Goal: Task Accomplishment & Management: Complete application form

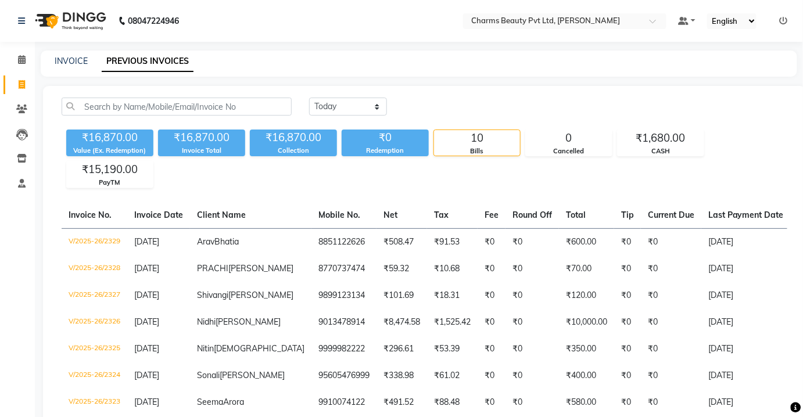
click at [17, 45] on div "Calendar Invoice Clients Leads Inventory Staff Completed InProgress Upcoming Dr…" at bounding box center [78, 287] width 157 height 509
click at [20, 59] on icon at bounding box center [22, 59] width 8 height 9
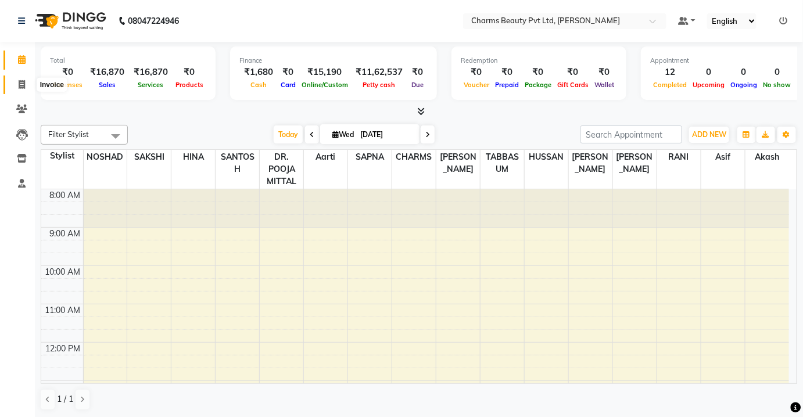
click at [23, 85] on icon at bounding box center [22, 84] width 6 height 9
select select "service"
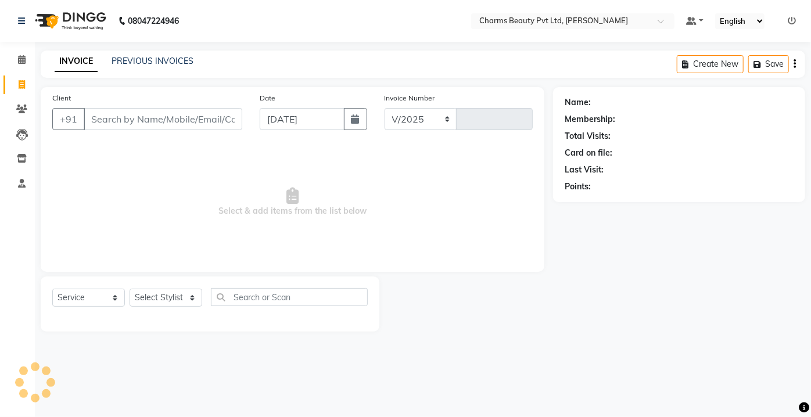
select select "3743"
type input "2330"
click at [16, 69] on li "Calendar" at bounding box center [17, 60] width 35 height 25
click at [7, 56] on link "Calendar" at bounding box center [17, 60] width 28 height 19
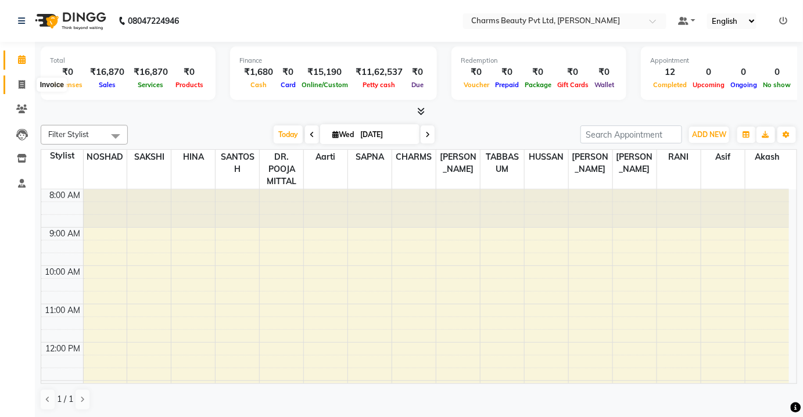
click at [17, 89] on span at bounding box center [22, 84] width 20 height 13
select select "service"
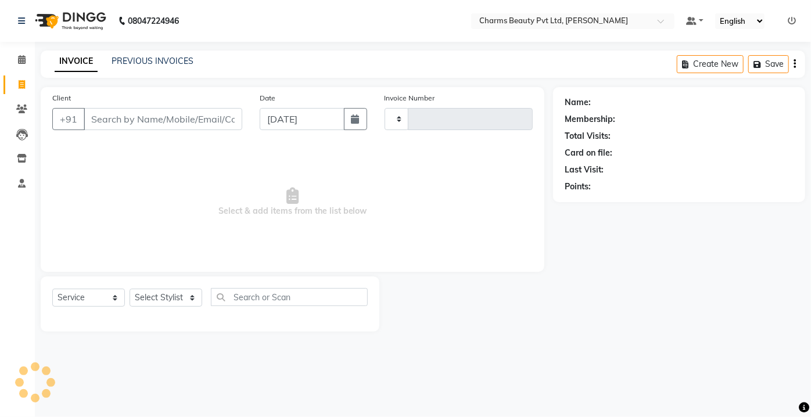
type input "2330"
select select "3743"
type input "k"
type input "J"
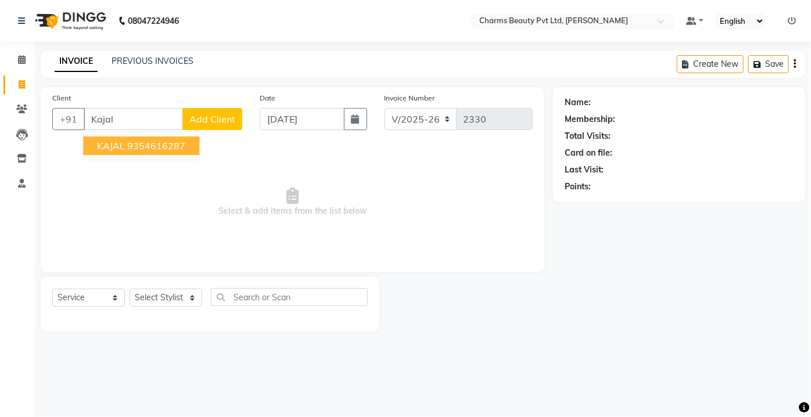
click at [157, 147] on ngb-highlight "9354616287" at bounding box center [156, 146] width 58 height 12
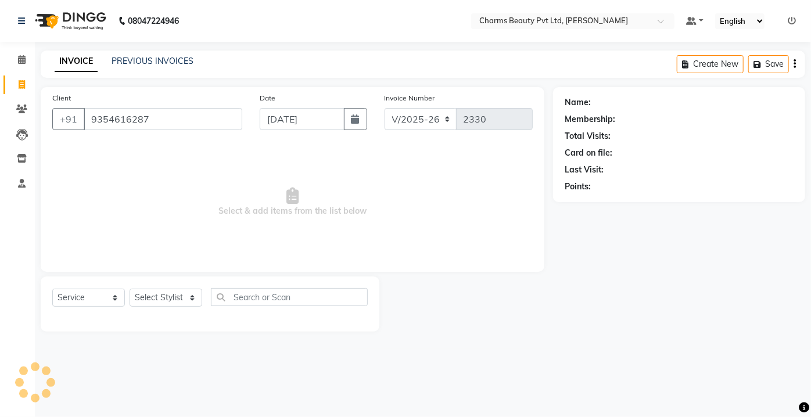
type input "9354616287"
drag, startPoint x: 172, startPoint y: 285, endPoint x: 178, endPoint y: 291, distance: 8.6
click at [173, 292] on div "Select Service Product Membership Package Voucher Prepaid Gift Card Select Styl…" at bounding box center [210, 303] width 339 height 55
click at [178, 291] on select "Select Stylist Aarti [PERSON_NAME] [PERSON_NAME] CHARMS DR. POOJA MITTAL HINA […" at bounding box center [166, 298] width 73 height 18
select select "17842"
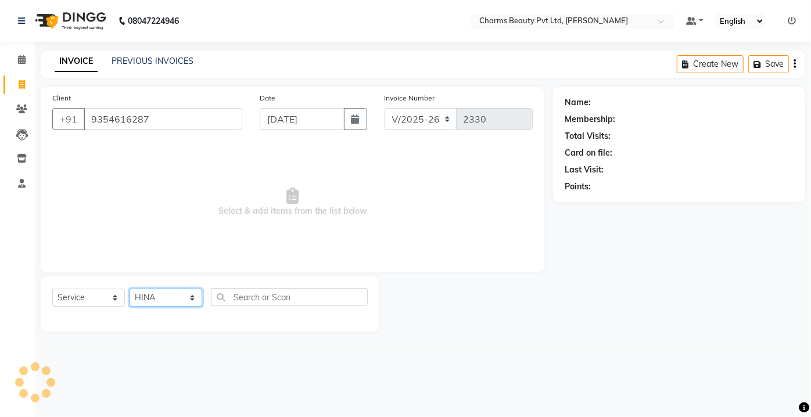
click at [130, 289] on select "Select Stylist Aarti [PERSON_NAME] [PERSON_NAME] CHARMS DR. POOJA MITTAL HINA […" at bounding box center [166, 298] width 73 height 18
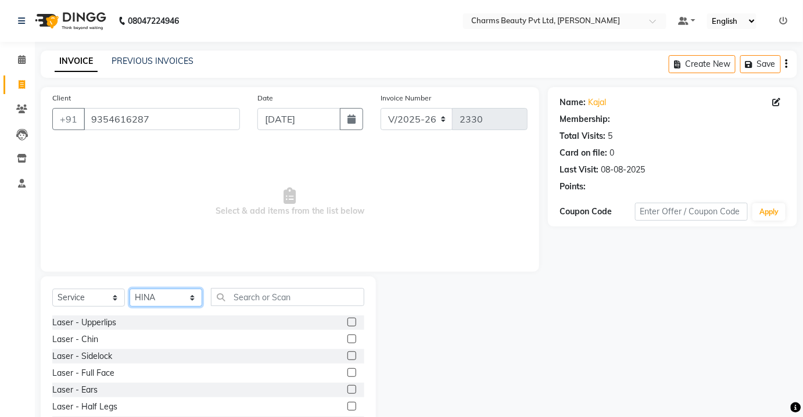
select select "1: Object"
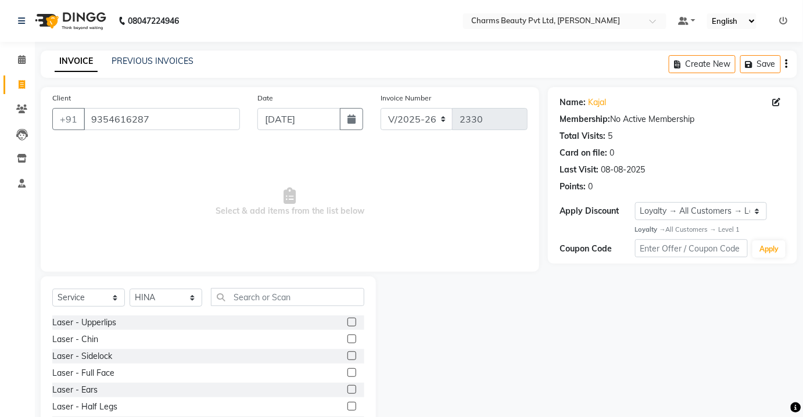
click at [177, 286] on div "Select Service Product Membership Package Voucher Prepaid Gift Card Select Styl…" at bounding box center [208, 361] width 335 height 171
click at [167, 308] on div "Select Service Product Membership Package Voucher Prepaid Gift Card Select Styl…" at bounding box center [208, 301] width 312 height 27
click at [168, 303] on select "Select Stylist Aarti [PERSON_NAME] [PERSON_NAME] CHARMS DR. POOJA MITTAL HINA […" at bounding box center [166, 298] width 73 height 18
select select "72250"
click at [130, 289] on select "Select Stylist Aarti [PERSON_NAME] [PERSON_NAME] CHARMS DR. POOJA MITTAL HINA […" at bounding box center [166, 298] width 73 height 18
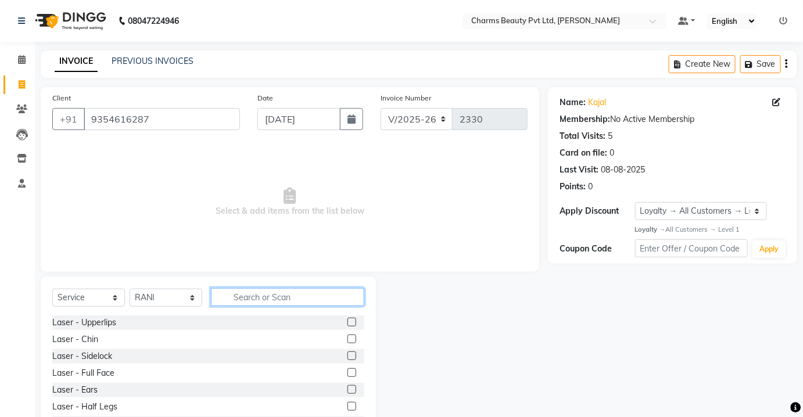
click at [263, 289] on input "text" at bounding box center [287, 297] width 153 height 18
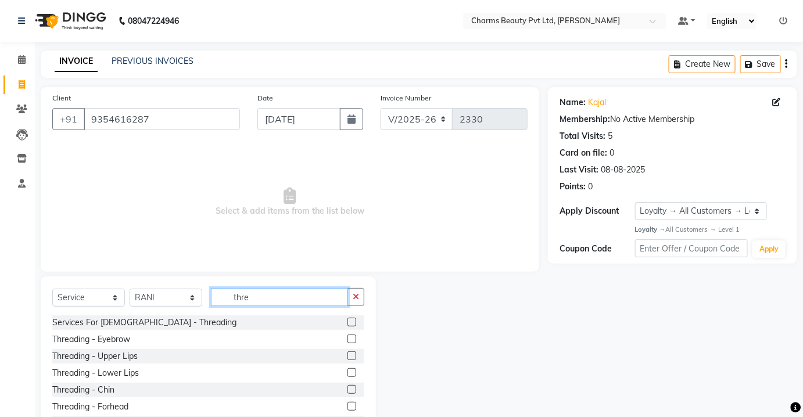
type input "thre"
click at [347, 339] on label at bounding box center [351, 339] width 9 height 9
click at [347, 339] on input "checkbox" at bounding box center [351, 340] width 8 height 8
checkbox input "true"
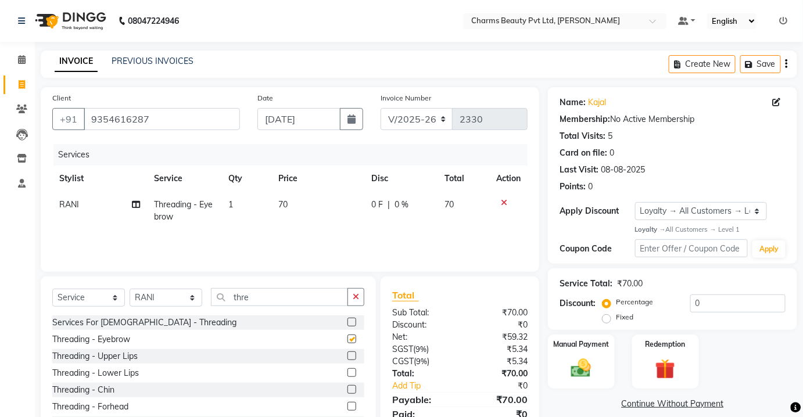
click at [347, 357] on label at bounding box center [351, 355] width 9 height 9
click at [347, 357] on input "checkbox" at bounding box center [351, 357] width 8 height 8
checkbox input "true"
checkbox input "false"
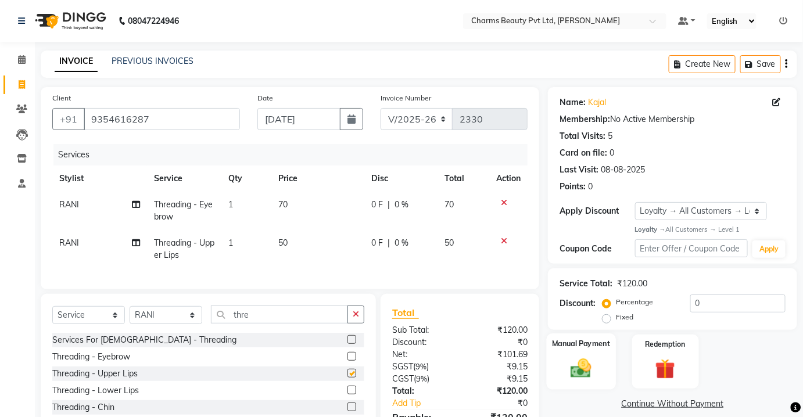
scroll to position [73, 0]
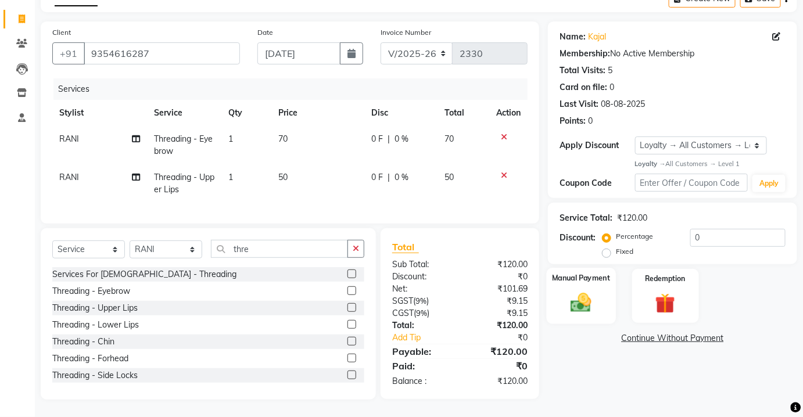
checkbox input "false"
drag, startPoint x: 581, startPoint y: 285, endPoint x: 591, endPoint y: 299, distance: 17.4
click at [581, 291] on img at bounding box center [581, 303] width 34 height 24
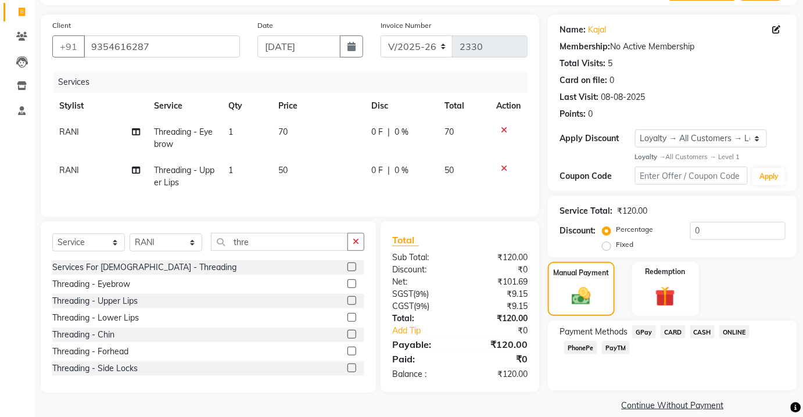
click at [619, 347] on span "PayTM" at bounding box center [616, 347] width 28 height 13
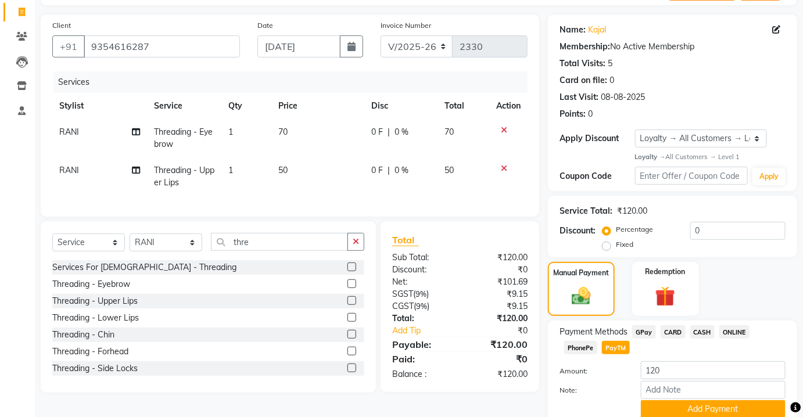
scroll to position [119, 0]
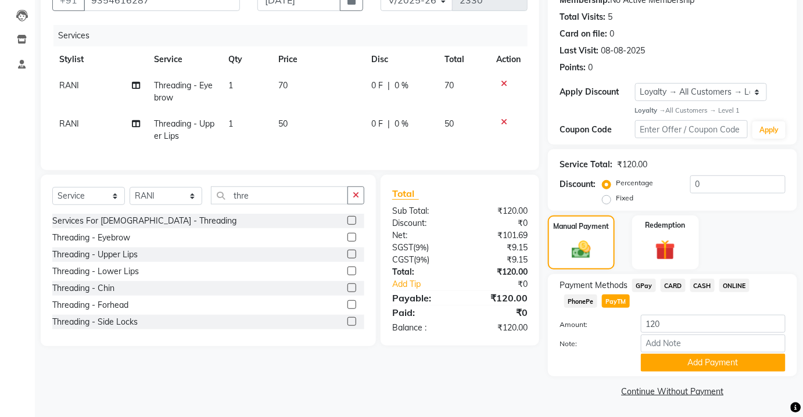
click at [652, 372] on div "Payment Methods GPay CARD CASH ONLINE PhonePe PayTM Amount: 120 Note: Add Payme…" at bounding box center [672, 325] width 249 height 102
click at [655, 369] on button "Add Payment" at bounding box center [713, 363] width 145 height 18
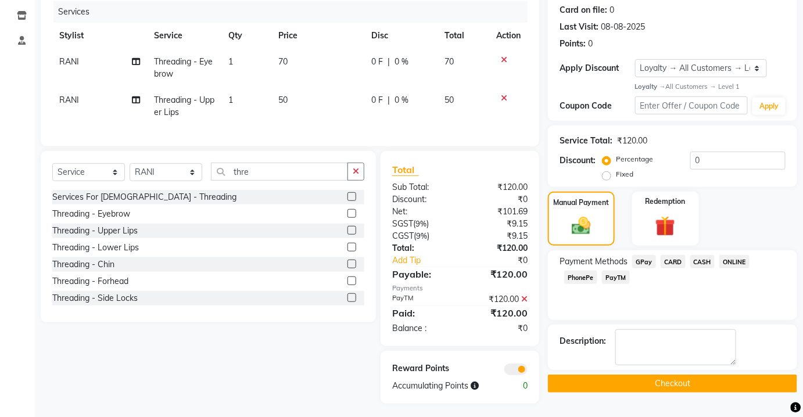
scroll to position [154, 0]
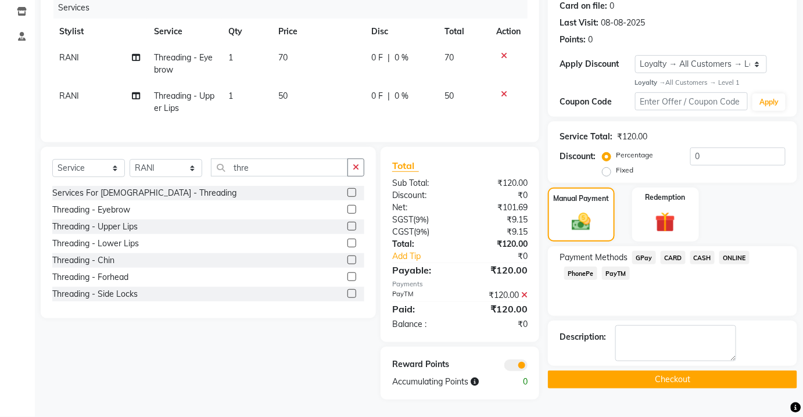
click at [655, 371] on button "Checkout" at bounding box center [672, 380] width 249 height 18
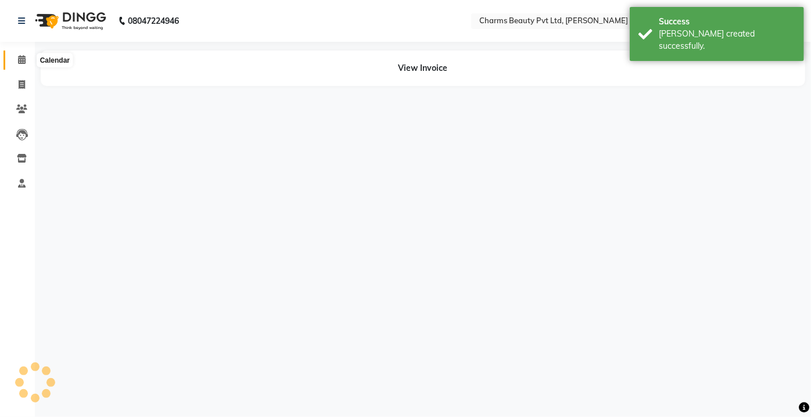
click at [19, 62] on icon at bounding box center [22, 59] width 8 height 9
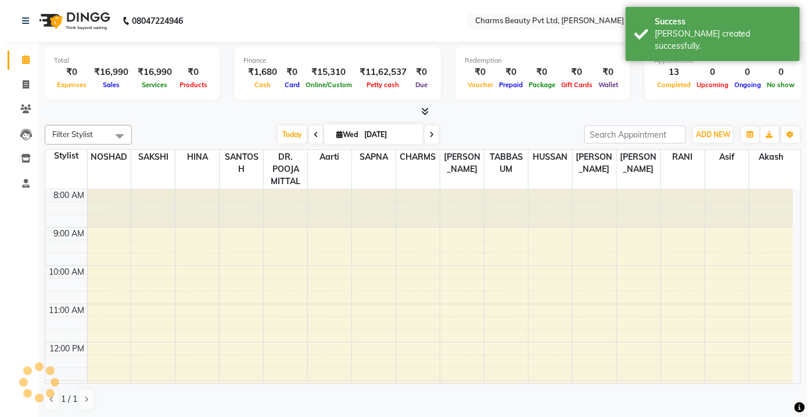
scroll to position [275, 0]
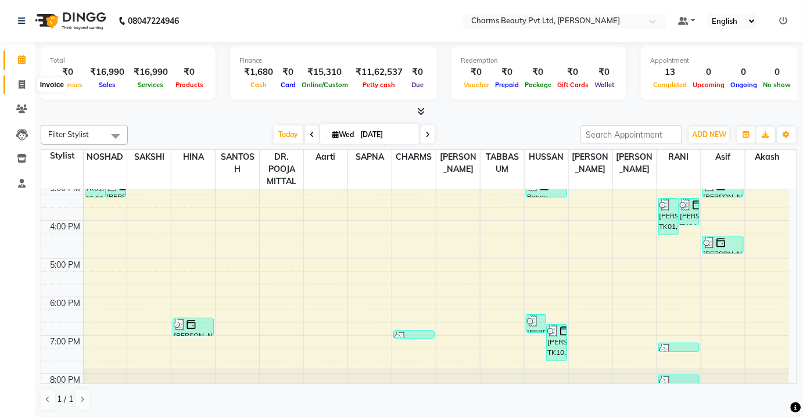
click at [17, 87] on span at bounding box center [22, 84] width 20 height 13
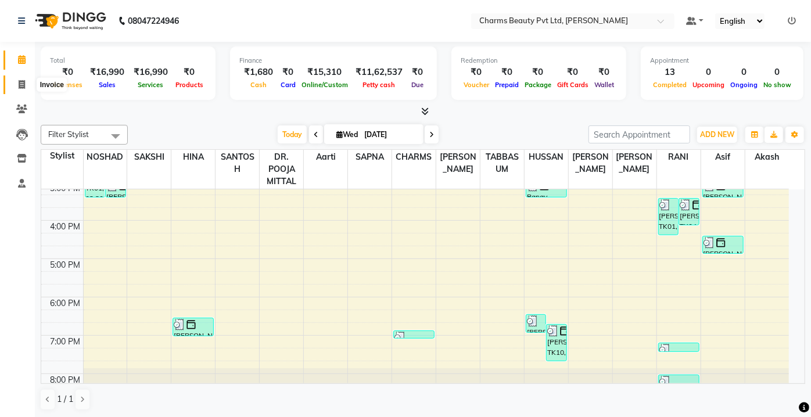
select select "3743"
select select "service"
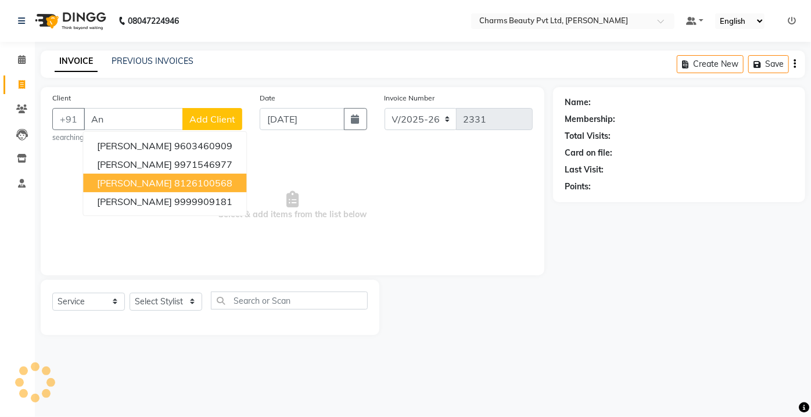
type input "A"
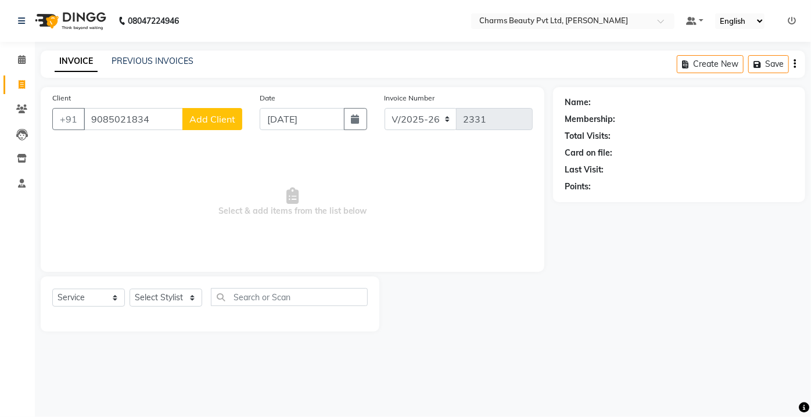
type input "9085021834"
click at [201, 119] on span "Add Client" at bounding box center [212, 119] width 46 height 12
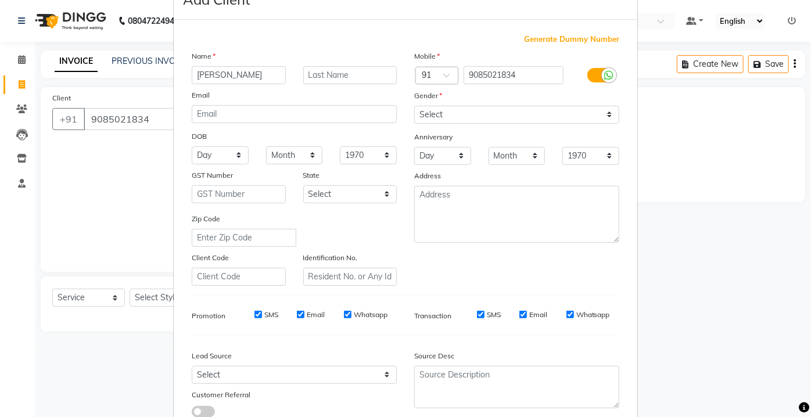
scroll to position [105, 0]
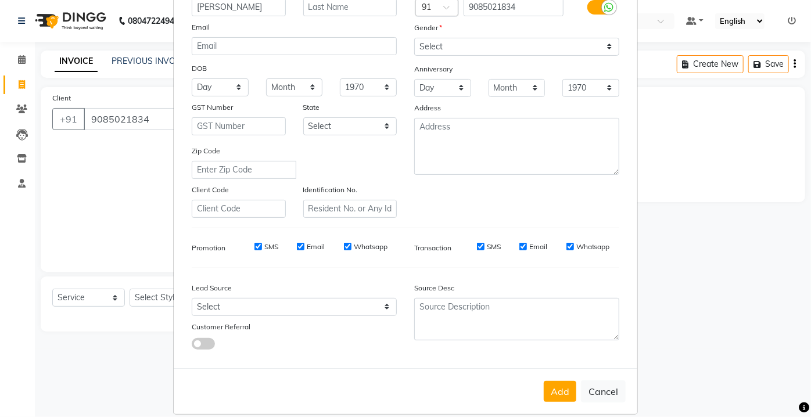
type input "[PERSON_NAME]"
click at [450, 38] on select "Select [DEMOGRAPHIC_DATA] [DEMOGRAPHIC_DATA] Other Prefer Not To Say" at bounding box center [516, 47] width 205 height 18
select select "[DEMOGRAPHIC_DATA]"
click at [414, 38] on select "Select [DEMOGRAPHIC_DATA] [DEMOGRAPHIC_DATA] Other Prefer Not To Say" at bounding box center [516, 47] width 205 height 18
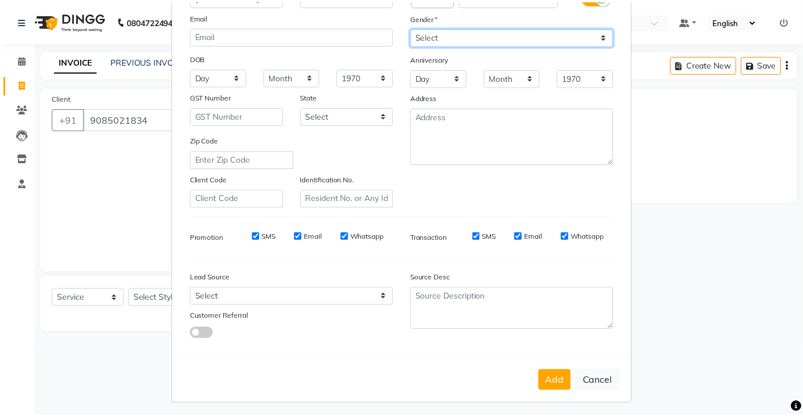
scroll to position [118, 0]
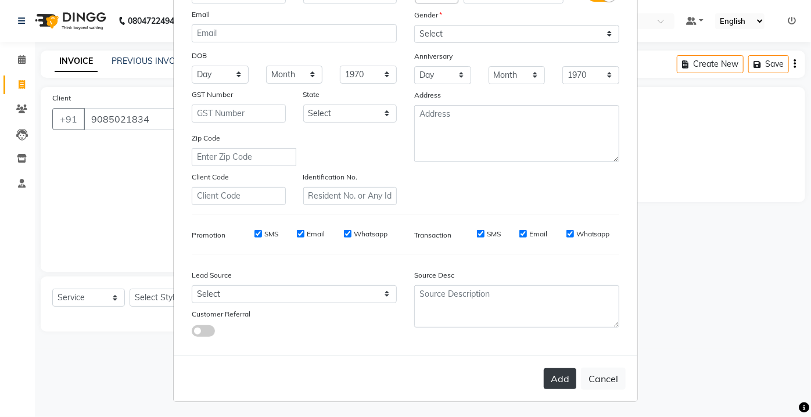
click at [554, 369] on button "Add" at bounding box center [560, 378] width 33 height 21
select select
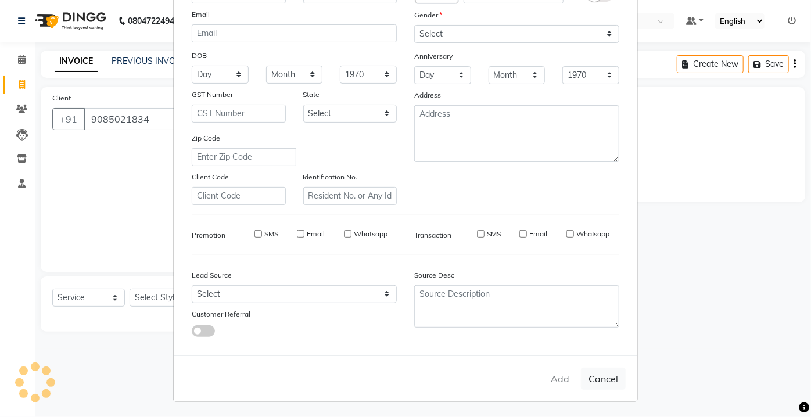
select select
checkbox input "false"
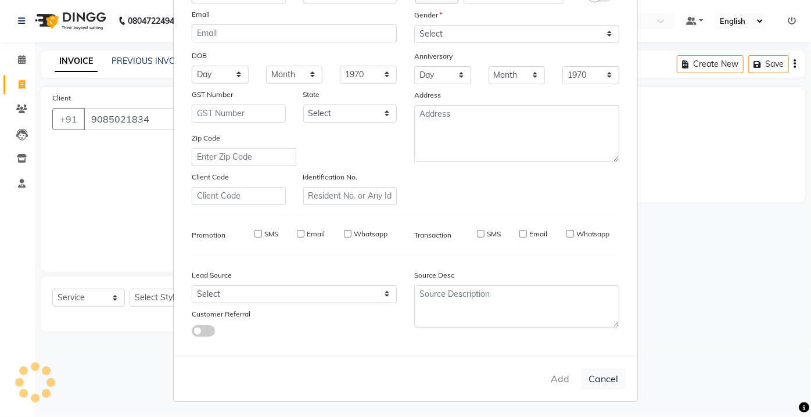
checkbox input "false"
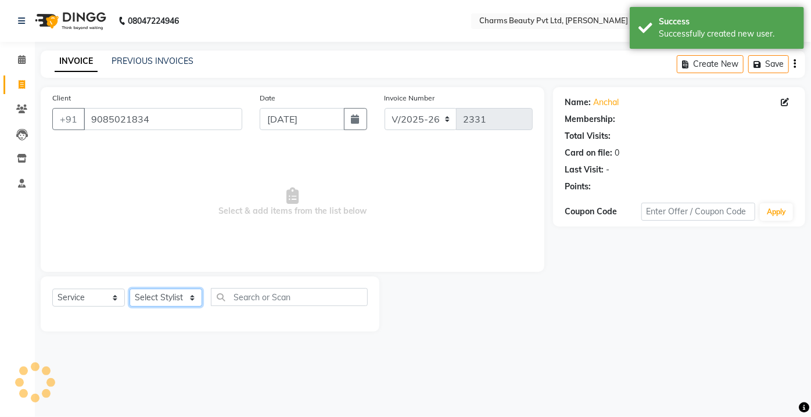
click at [149, 298] on select "Select Stylist Aarti [PERSON_NAME] [PERSON_NAME] CHARMS DR. POOJA MITTAL HINA […" at bounding box center [166, 298] width 73 height 18
select select "1: Object"
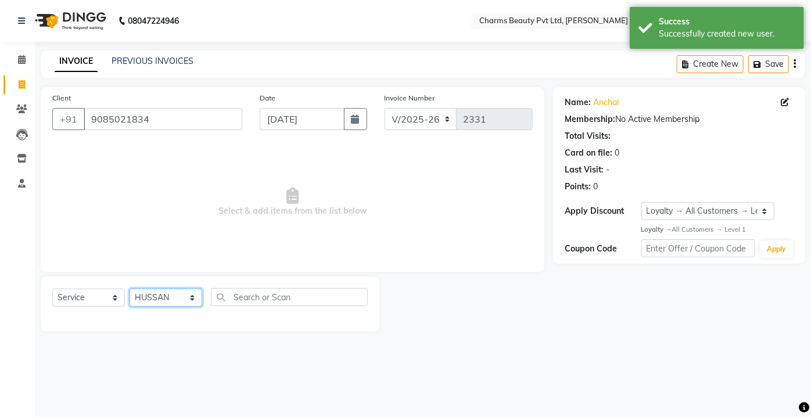
click at [130, 289] on select "Select Stylist Aarti [PERSON_NAME] [PERSON_NAME] CHARMS DR. POOJA MITTAL HINA […" at bounding box center [166, 298] width 73 height 18
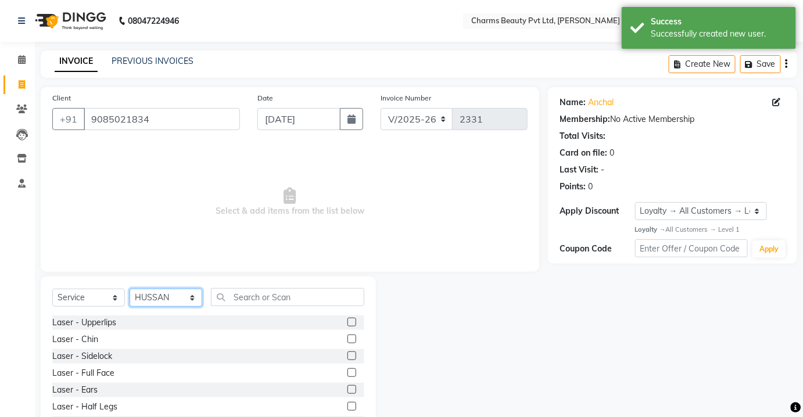
click at [174, 300] on select "Select Stylist Aarti [PERSON_NAME] [PERSON_NAME] CHARMS DR. POOJA MITTAL HINA […" at bounding box center [166, 298] width 73 height 18
select select "87460"
click at [130, 289] on select "Select Stylist Aarti [PERSON_NAME] [PERSON_NAME] CHARMS DR. POOJA MITTAL HINA […" at bounding box center [166, 298] width 73 height 18
click at [239, 294] on input "text" at bounding box center [287, 297] width 153 height 18
type input "["
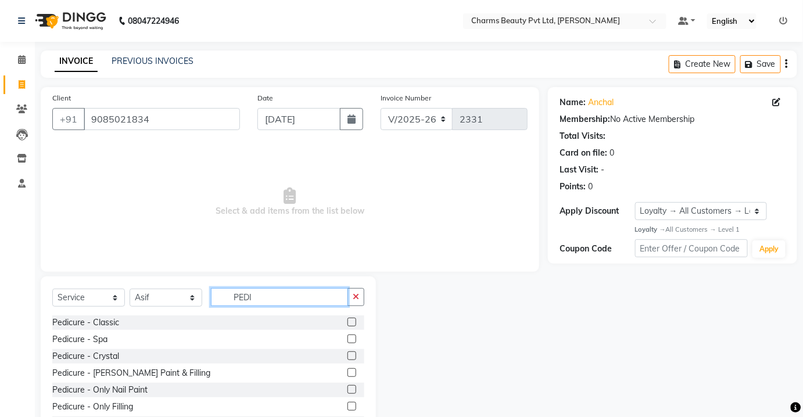
type input "PEDI"
click at [347, 323] on label at bounding box center [351, 322] width 9 height 9
click at [347, 323] on input "checkbox" at bounding box center [351, 323] width 8 height 8
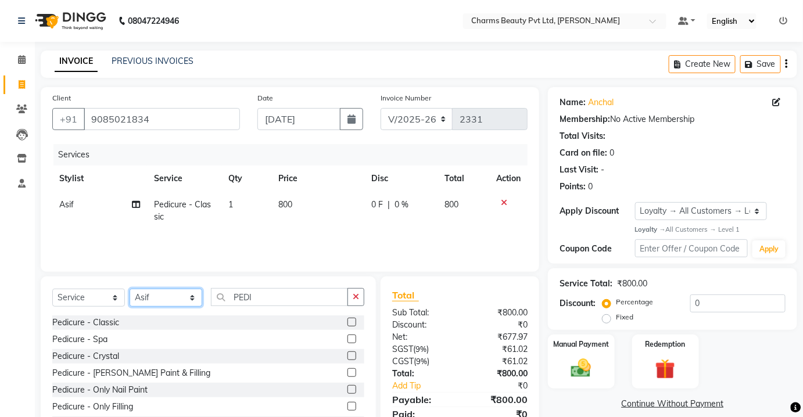
checkbox input "false"
click at [179, 298] on select "Select Stylist Aarti [PERSON_NAME] [PERSON_NAME] CHARMS DR. POOJA MITTAL HINA […" at bounding box center [166, 298] width 73 height 18
select select "17827"
click at [130, 289] on select "Select Stylist Aarti [PERSON_NAME] [PERSON_NAME] CHARMS DR. POOJA MITTAL HINA […" at bounding box center [166, 298] width 73 height 18
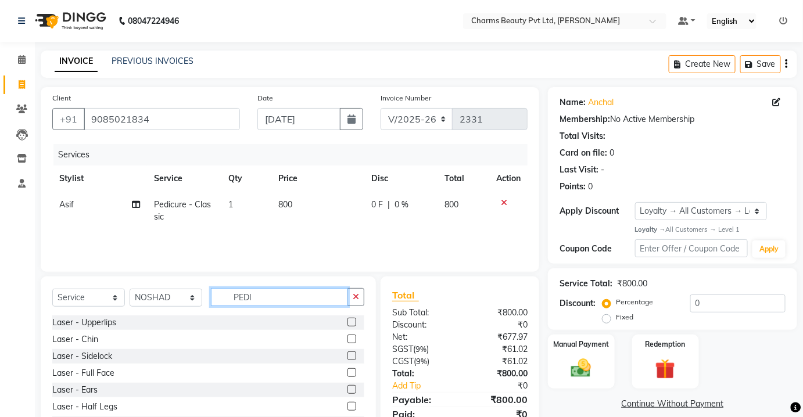
click at [260, 294] on input "PEDI" at bounding box center [279, 297] width 137 height 18
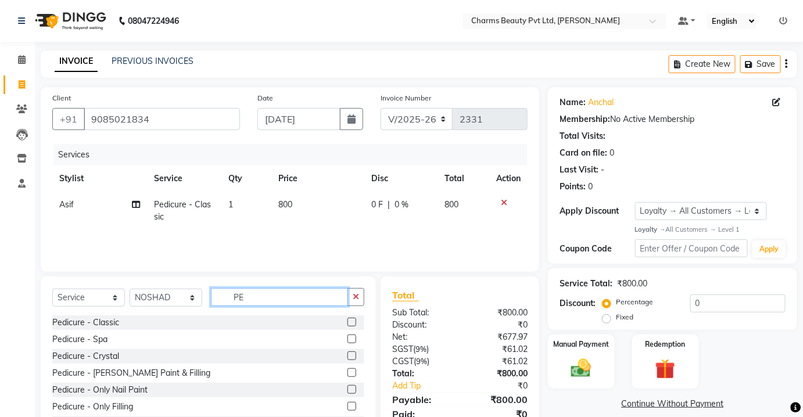
type input "P"
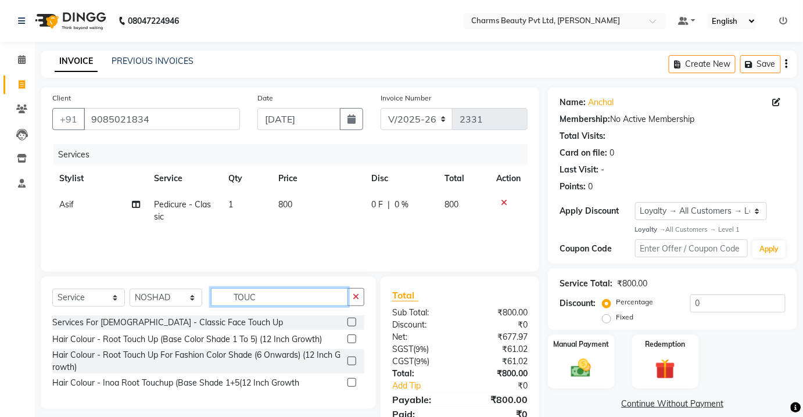
type input "TOUC"
click at [354, 321] on label at bounding box center [351, 322] width 9 height 9
click at [354, 321] on input "checkbox" at bounding box center [351, 323] width 8 height 8
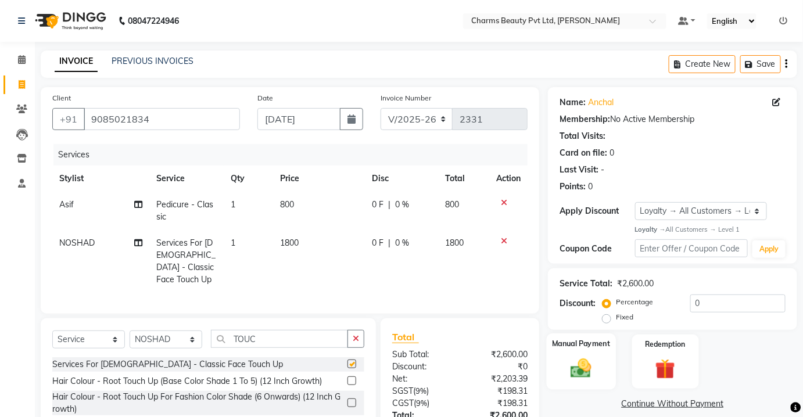
checkbox input "false"
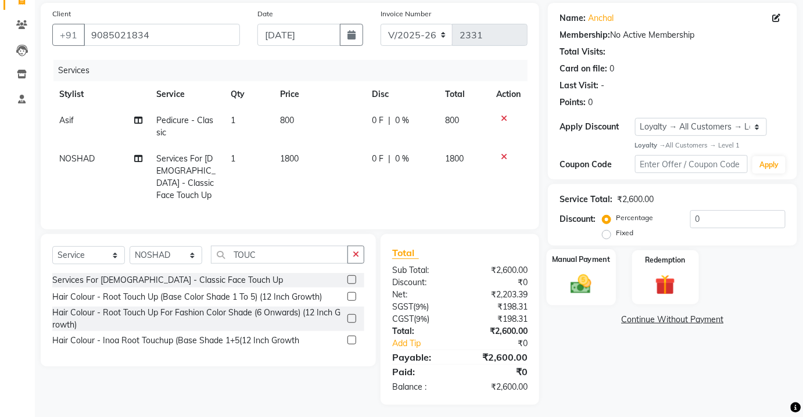
click at [592, 292] on img at bounding box center [581, 284] width 34 height 24
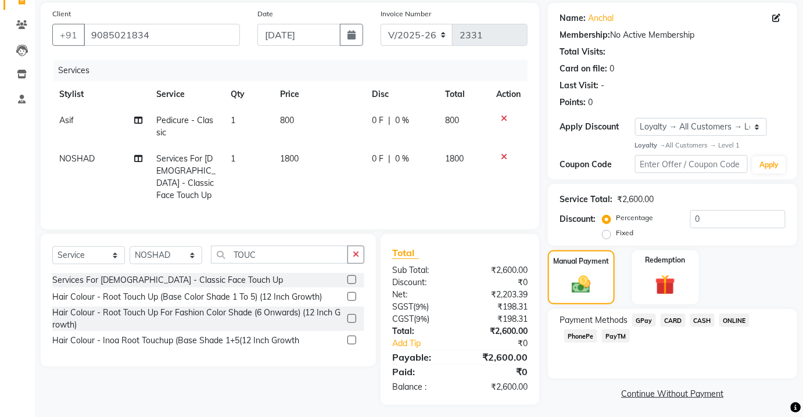
click at [293, 137] on td "800" at bounding box center [319, 126] width 92 height 38
select select "87460"
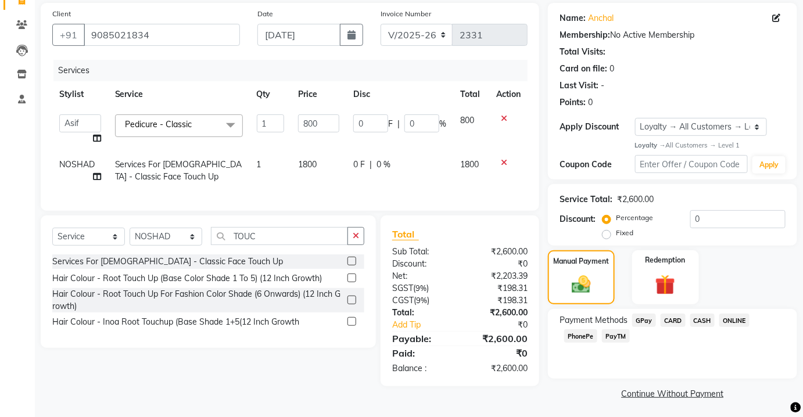
click at [309, 164] on span "1800" at bounding box center [307, 164] width 19 height 10
select select "17827"
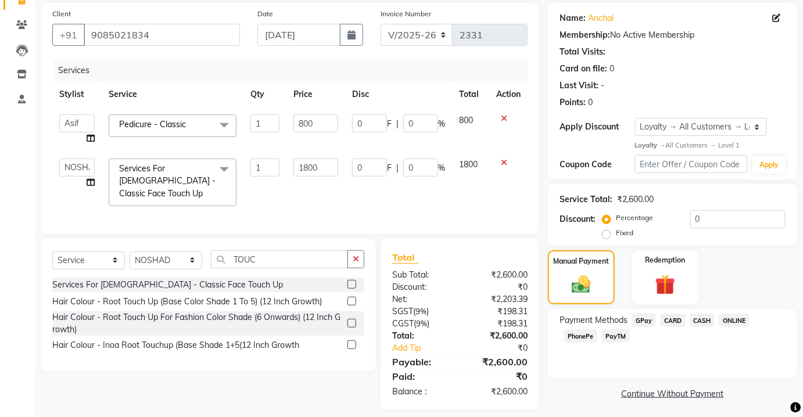
drag, startPoint x: 508, startPoint y: 158, endPoint x: 502, endPoint y: 157, distance: 5.8
click at [502, 159] on div at bounding box center [508, 163] width 24 height 8
click at [502, 159] on icon at bounding box center [504, 163] width 6 height 8
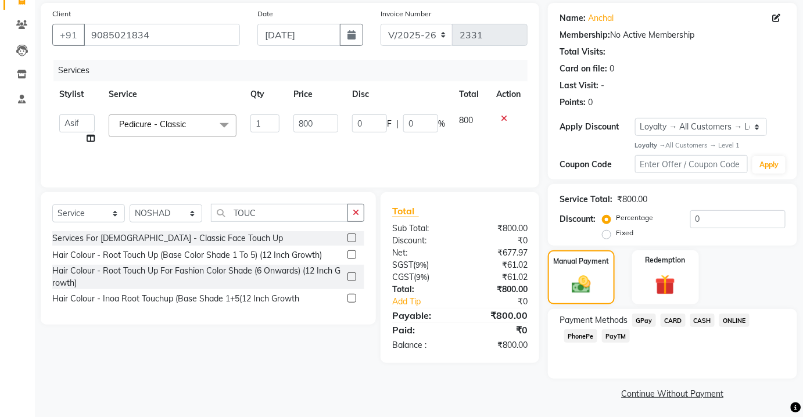
click at [351, 254] on label at bounding box center [351, 254] width 9 height 9
click at [351, 254] on input "checkbox" at bounding box center [351, 256] width 8 height 8
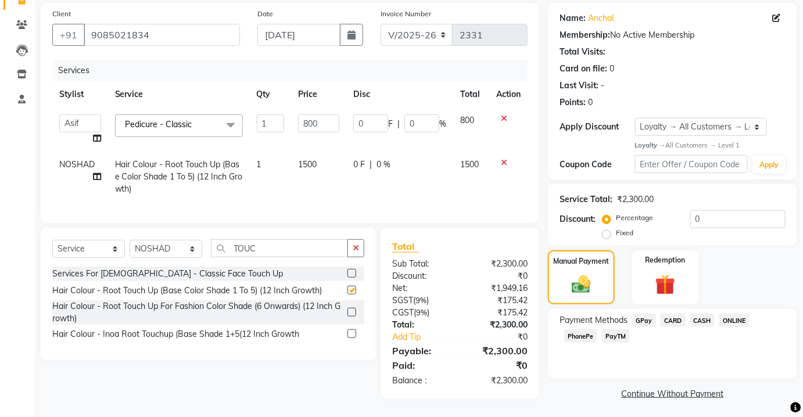
checkbox input "false"
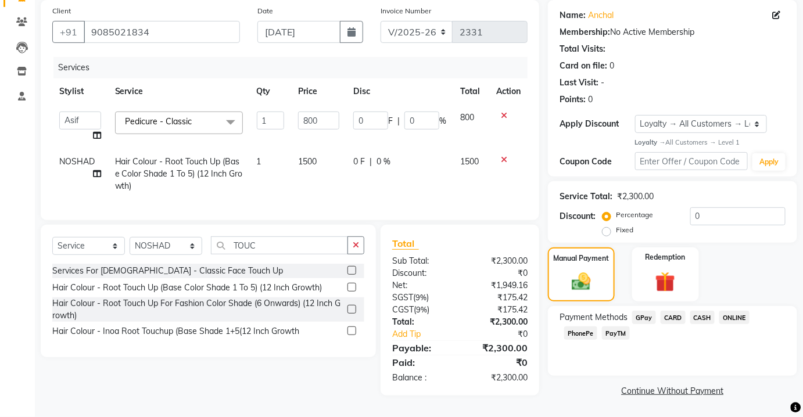
click at [694, 314] on span "CASH" at bounding box center [702, 317] width 25 height 13
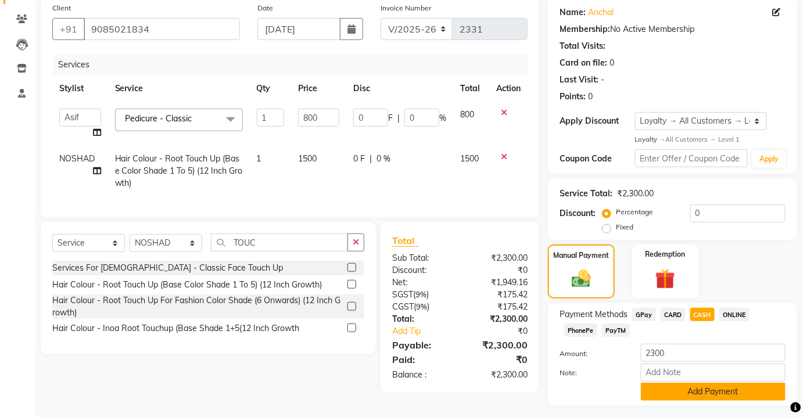
click at [692, 394] on button "Add Payment" at bounding box center [713, 392] width 145 height 18
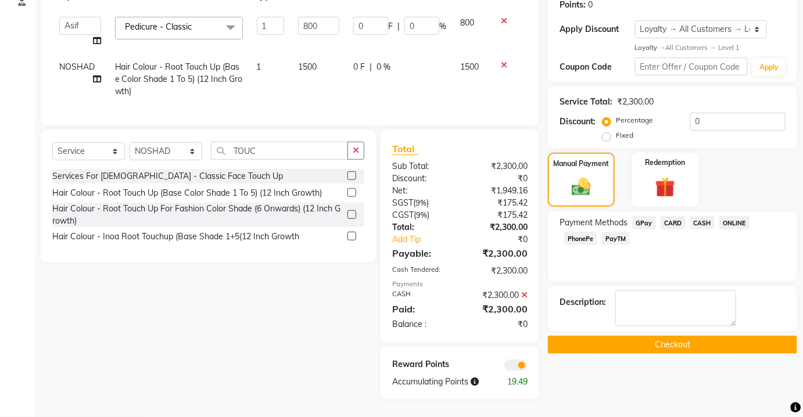
scroll to position [196, 0]
click at [675, 336] on button "Checkout" at bounding box center [672, 345] width 249 height 18
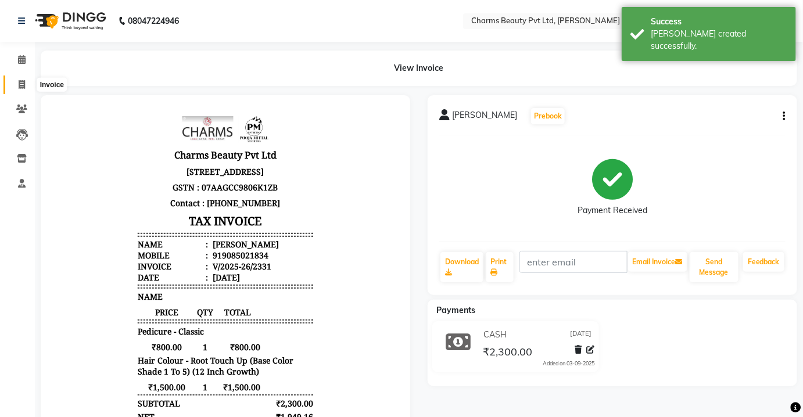
click at [12, 84] on span at bounding box center [22, 84] width 20 height 13
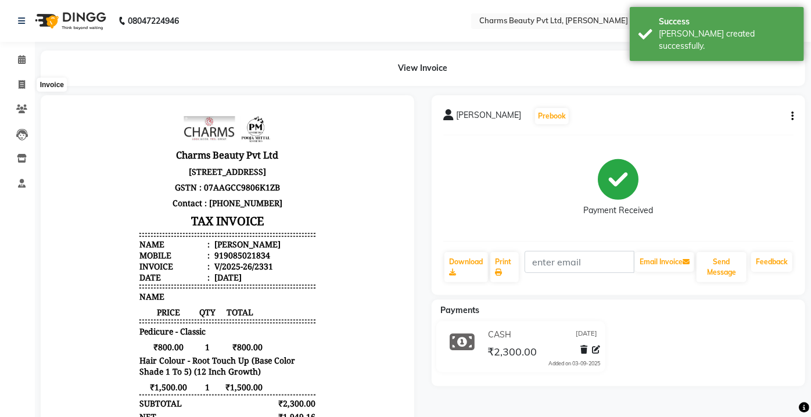
select select "service"
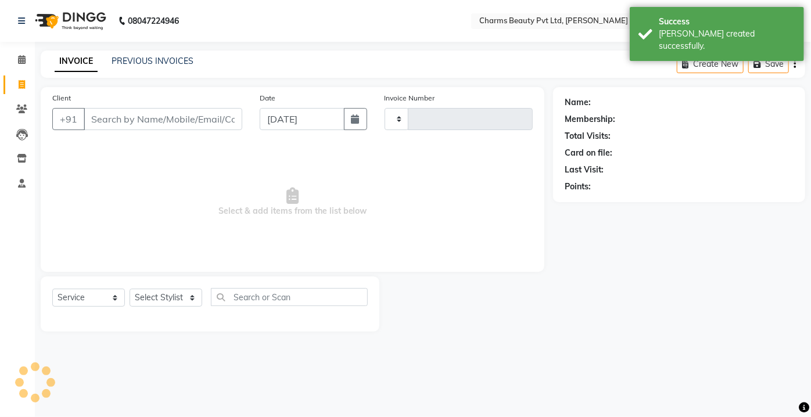
type input "2332"
select select "3743"
click at [10, 53] on link "Calendar" at bounding box center [17, 60] width 28 height 19
